Goal: Transaction & Acquisition: Subscribe to service/newsletter

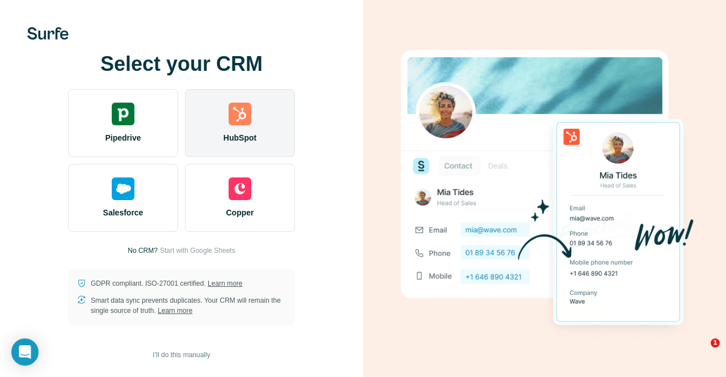
click at [239, 116] on img at bounding box center [240, 114] width 23 height 23
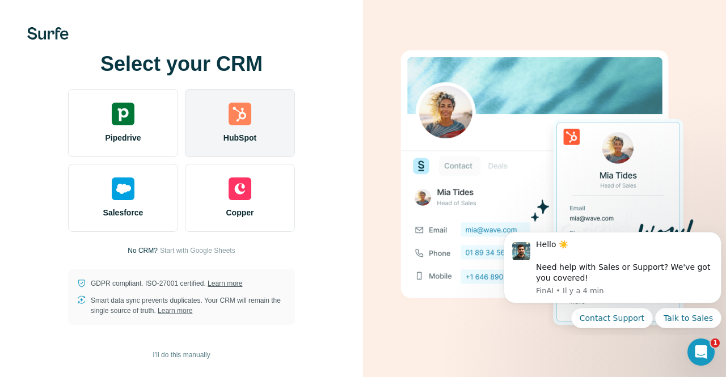
click at [241, 130] on div "HubSpot" at bounding box center [240, 123] width 110 height 68
click at [226, 130] on div "HubSpot" at bounding box center [240, 123] width 110 height 68
